Goal: Information Seeking & Learning: Learn about a topic

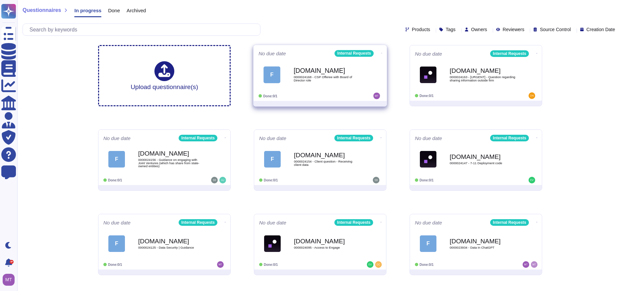
click at [351, 67] on div "[DOMAIN_NAME] 0000024168 - CSP Offeree with Board of Director role" at bounding box center [327, 74] width 67 height 27
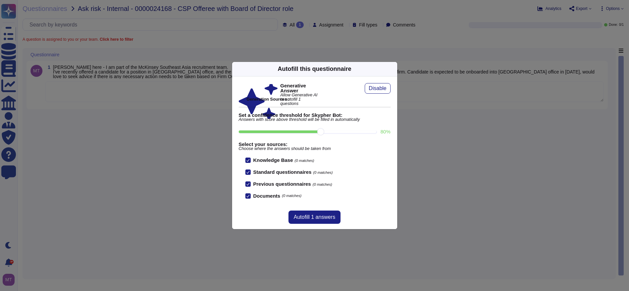
click at [393, 90] on icon at bounding box center [456, 153] width 127 height 127
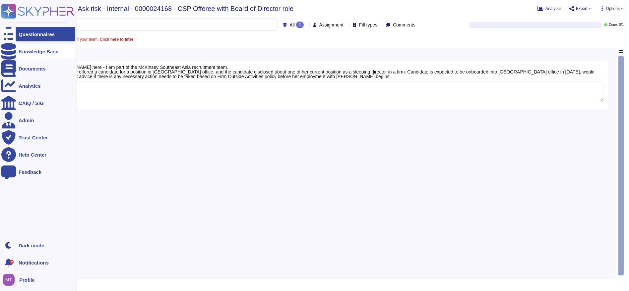
click at [9, 50] on icon at bounding box center [8, 51] width 15 height 17
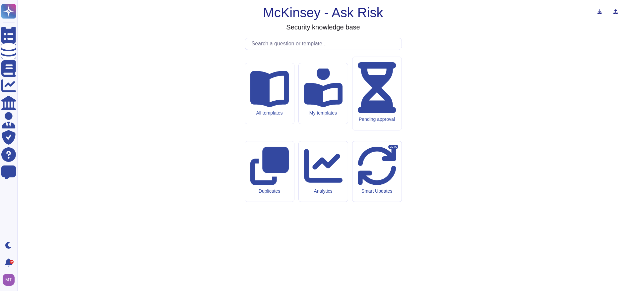
click at [279, 50] on input "text" at bounding box center [324, 44] width 153 height 12
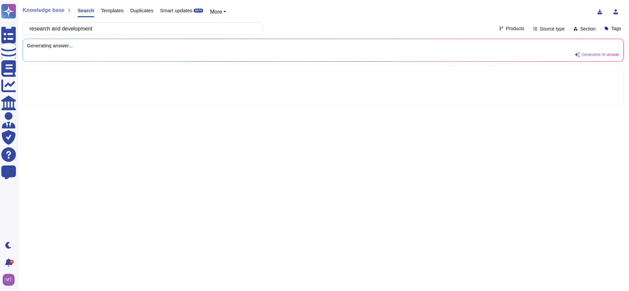
type input "research and development"
